Goal: Find specific page/section: Find specific page/section

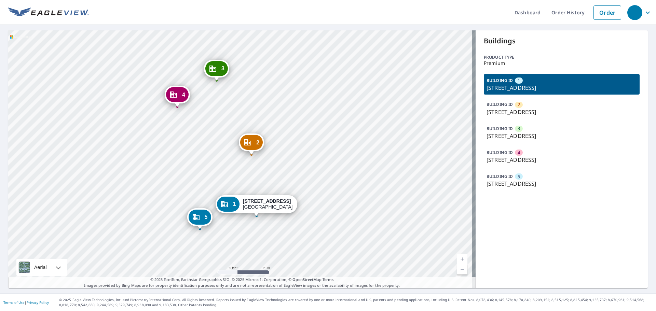
drag, startPoint x: 270, startPoint y: 166, endPoint x: 379, endPoint y: 172, distance: 109.8
click at [379, 172] on div "2 [STREET_ADDRESS] 3 [STREET_ADDRESS] 4 [STREET_ADDRESS] 5 [STREET_ADDRESS]-221…" at bounding box center [241, 159] width 467 height 258
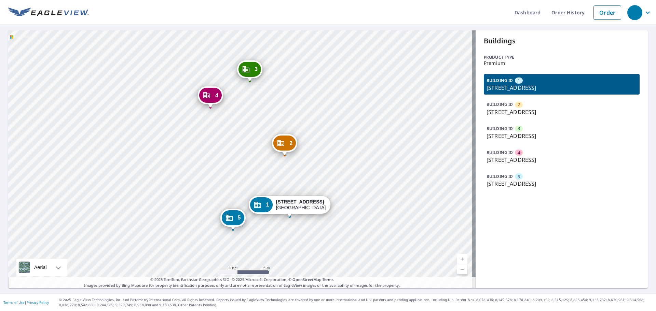
drag, startPoint x: 324, startPoint y: 164, endPoint x: 357, endPoint y: 165, distance: 32.8
click at [357, 165] on div "2 [STREET_ADDRESS] 3 [STREET_ADDRESS] 4 [STREET_ADDRESS] 5 [STREET_ADDRESS]-221…" at bounding box center [241, 159] width 467 height 258
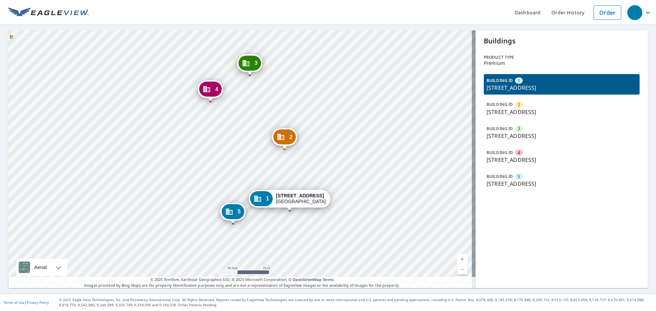
click at [337, 149] on div "2 [STREET_ADDRESS] 3 [STREET_ADDRESS] 4 [STREET_ADDRESS] 5 [STREET_ADDRESS]-221…" at bounding box center [241, 159] width 467 height 258
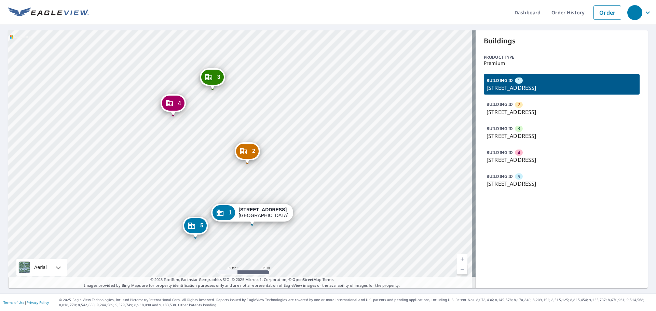
drag, startPoint x: 290, startPoint y: 125, endPoint x: 307, endPoint y: 95, distance: 34.7
click at [307, 95] on div "2 [STREET_ADDRESS] 3 [STREET_ADDRESS] 4 [STREET_ADDRESS] 5 [STREET_ADDRESS]-221…" at bounding box center [241, 159] width 467 height 258
